Goal: Information Seeking & Learning: Learn about a topic

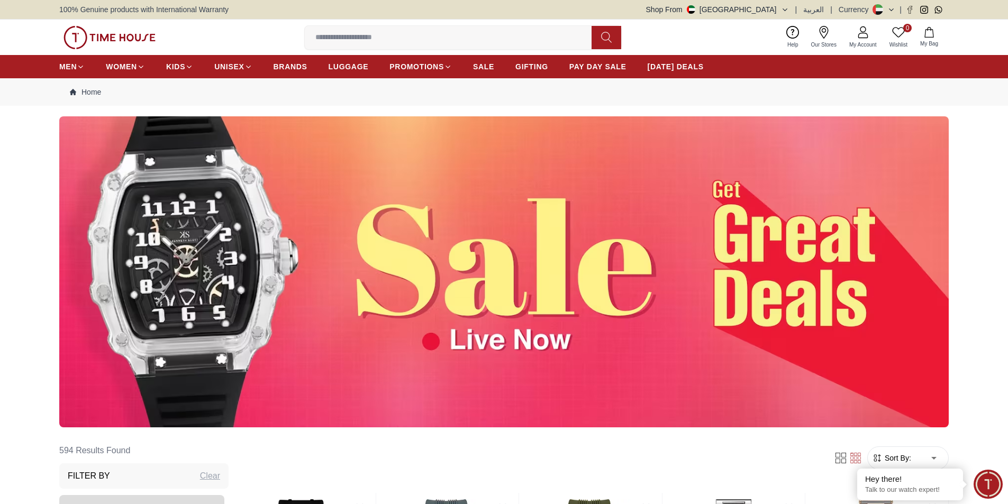
click at [419, 43] on input at bounding box center [452, 37] width 295 height 21
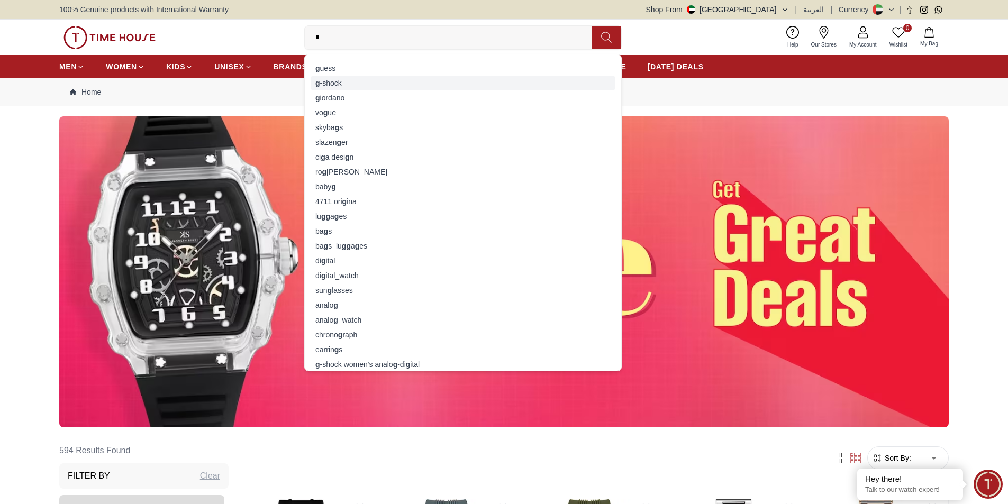
type input "*"
click at [333, 80] on div "g -shock" at bounding box center [463, 83] width 304 height 15
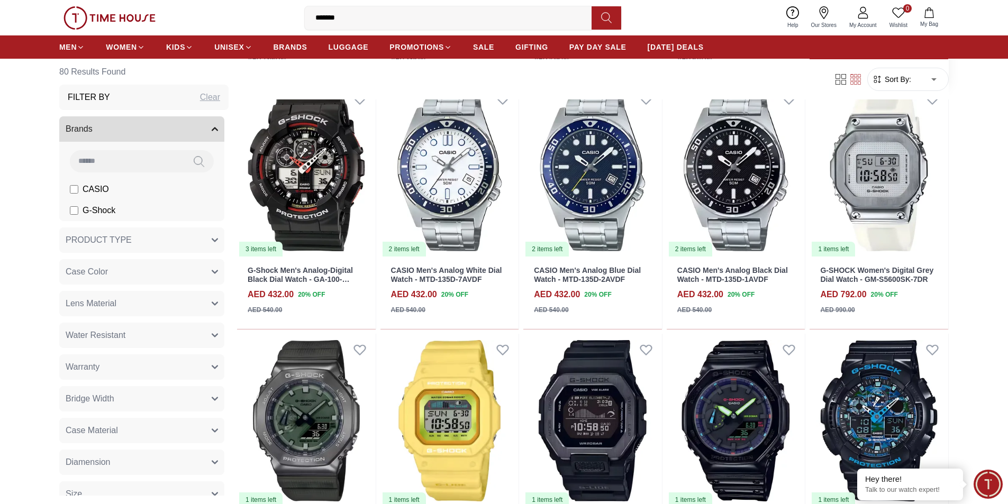
scroll to position [808, 0]
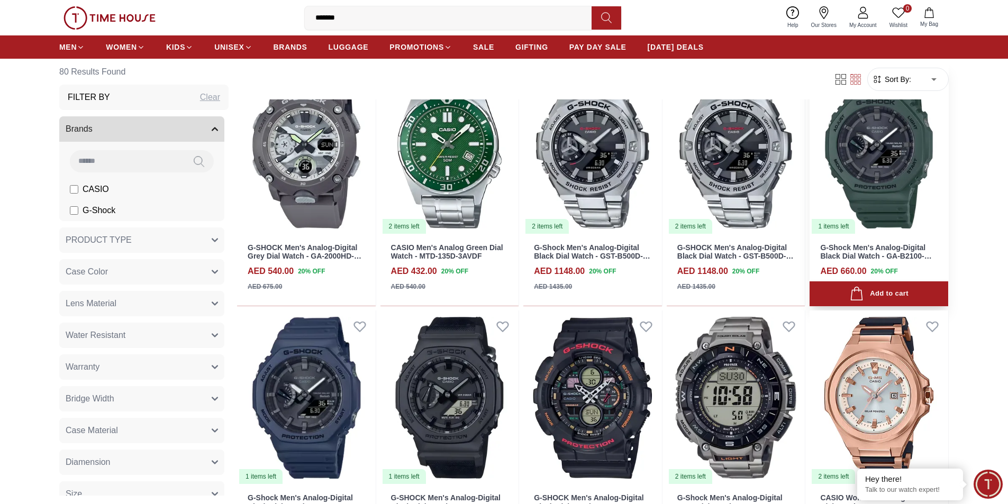
scroll to position [2648, 0]
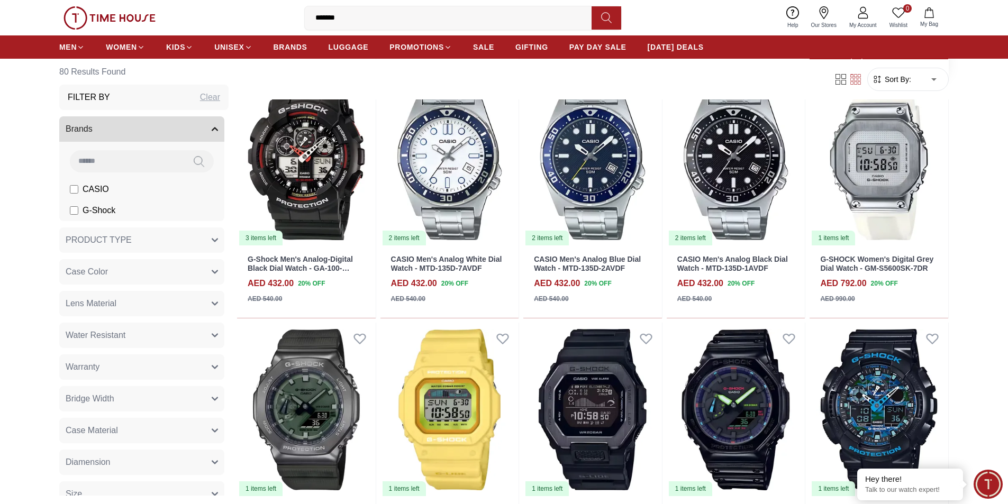
scroll to position [819, 0]
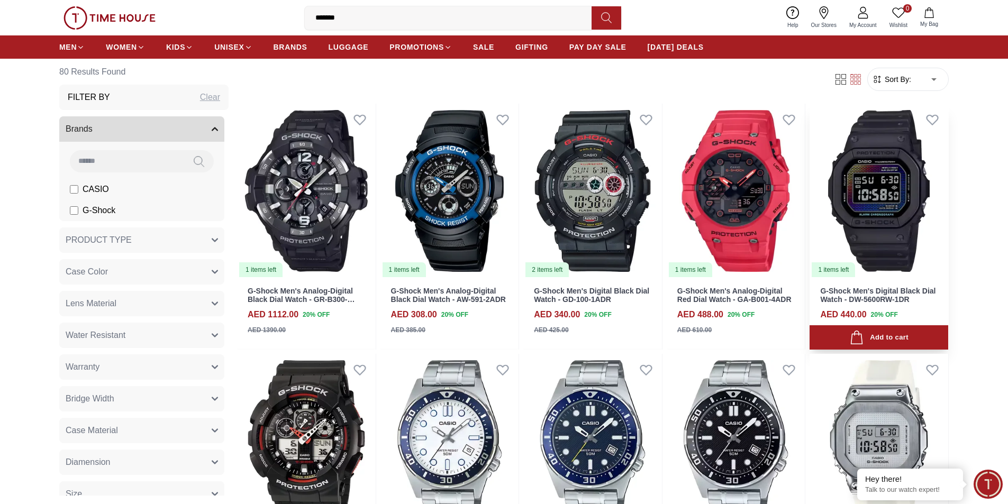
click at [882, 283] on div "G-Shock Men's Digital Black Dial Watch - DW-5600RW-1DR AED 440.00 20 % OFF AED …" at bounding box center [879, 314] width 139 height 72
click at [919, 218] on img at bounding box center [879, 191] width 139 height 175
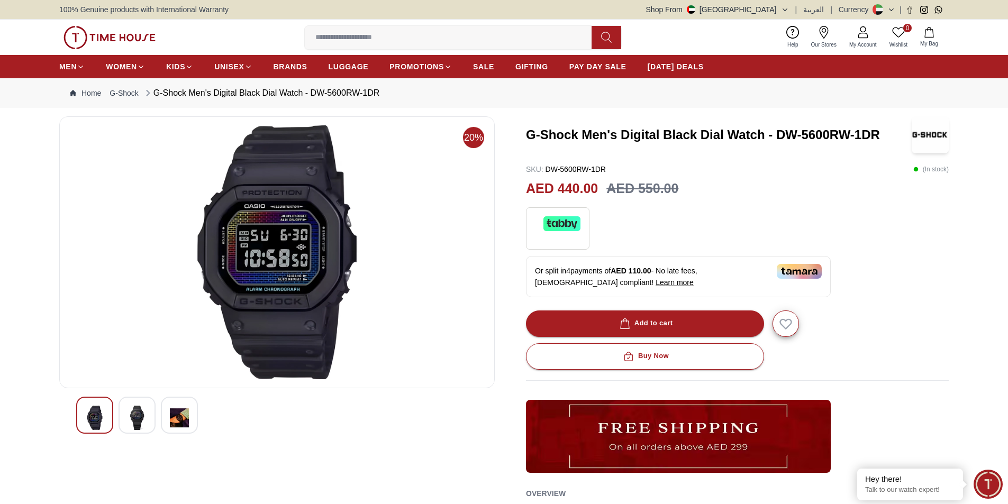
click at [150, 412] on div at bounding box center [137, 415] width 37 height 37
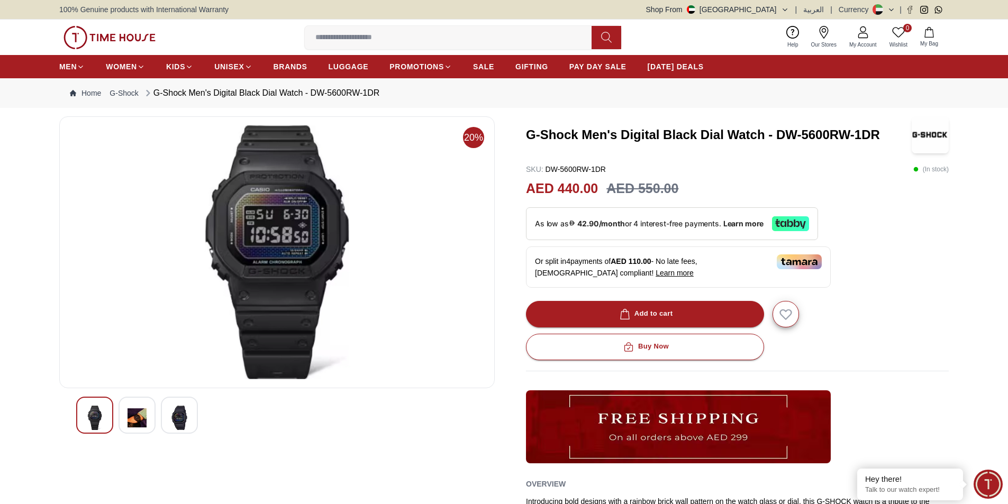
click at [162, 415] on div at bounding box center [179, 415] width 37 height 37
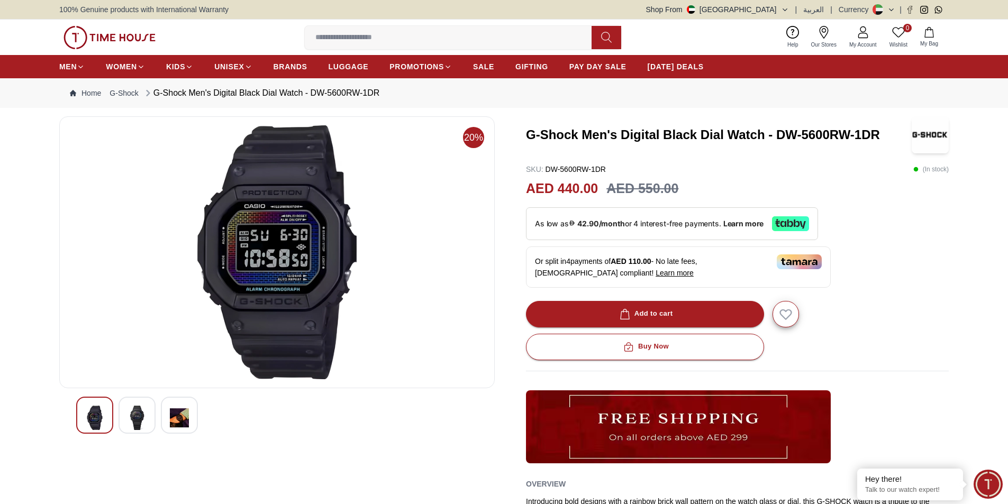
click at [137, 410] on img at bounding box center [137, 418] width 19 height 24
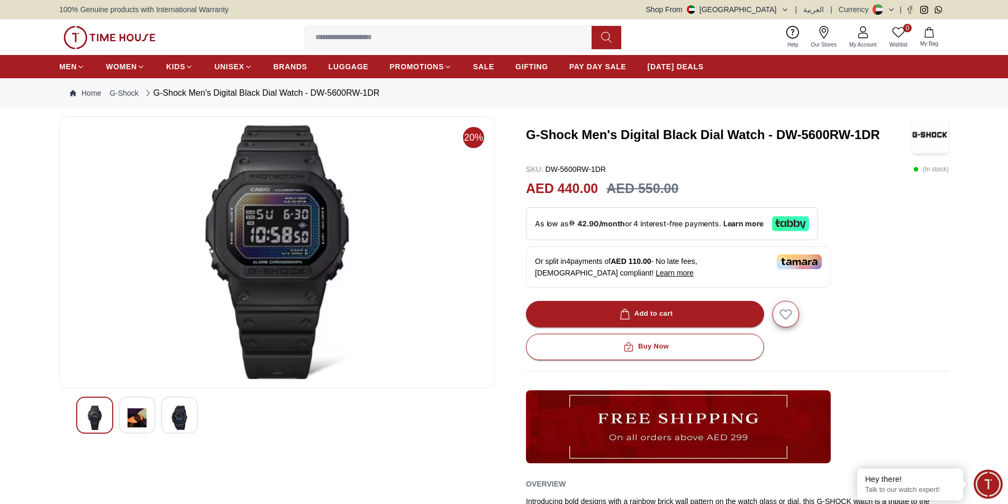
click at [87, 412] on img at bounding box center [94, 418] width 19 height 24
click at [101, 411] on img at bounding box center [94, 418] width 19 height 24
click at [143, 417] on img at bounding box center [137, 418] width 19 height 24
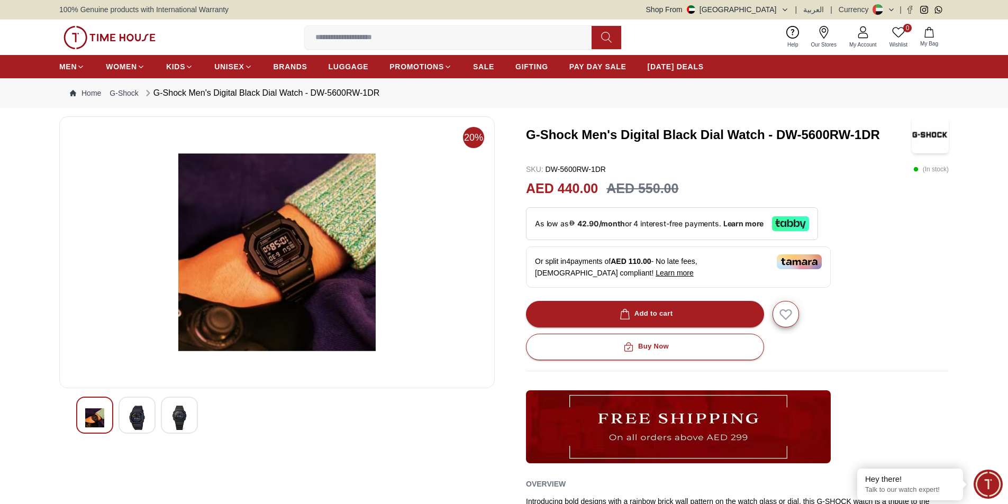
click at [94, 414] on img at bounding box center [94, 418] width 19 height 24
click at [185, 416] on img at bounding box center [179, 418] width 19 height 24
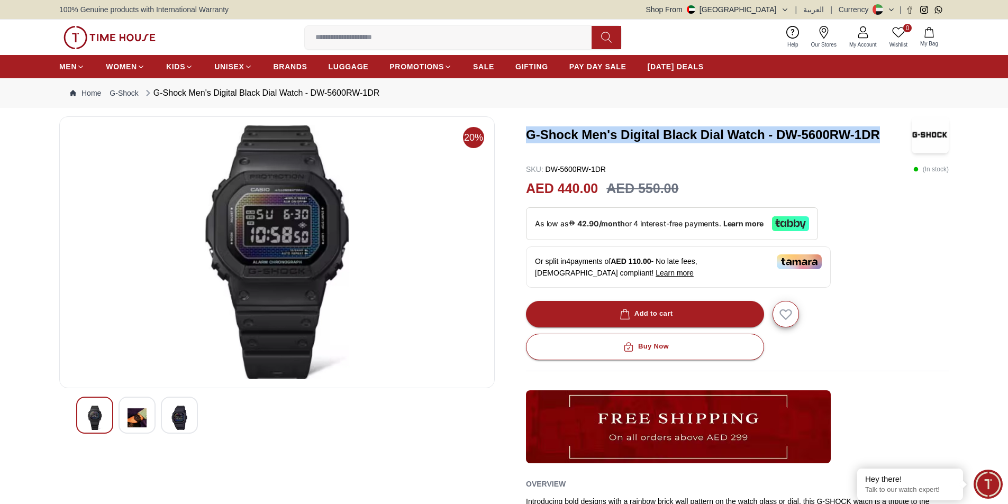
copy h3 "G-Shock Men's Digital Black Dial Watch - DW-5600RW-1DR"
drag, startPoint x: 526, startPoint y: 134, endPoint x: 897, endPoint y: 124, distance: 370.7
click at [897, 124] on div "G-Shock Men's Digital Black Dial Watch - DW-5600RW-1DR" at bounding box center [737, 134] width 423 height 37
